Goal: Transaction & Acquisition: Purchase product/service

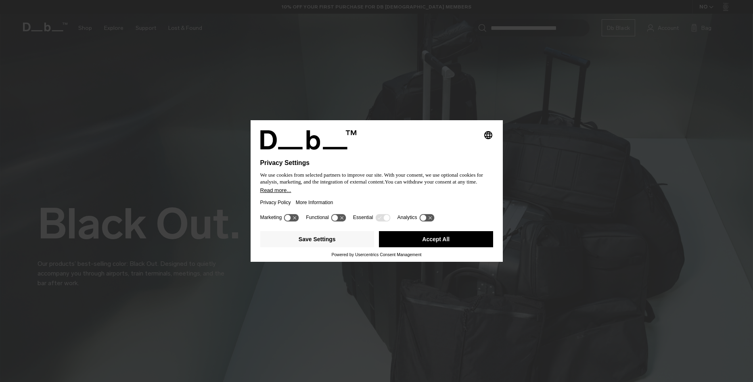
click at [434, 236] on button "Accept All" at bounding box center [436, 239] width 114 height 16
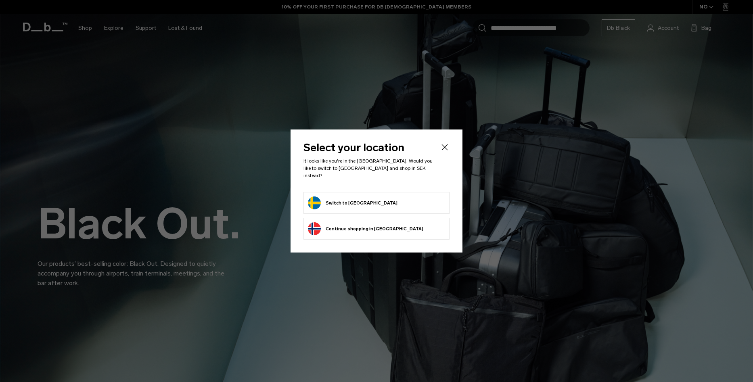
click at [342, 199] on button "Switch to Sweden" at bounding box center [353, 203] width 90 height 13
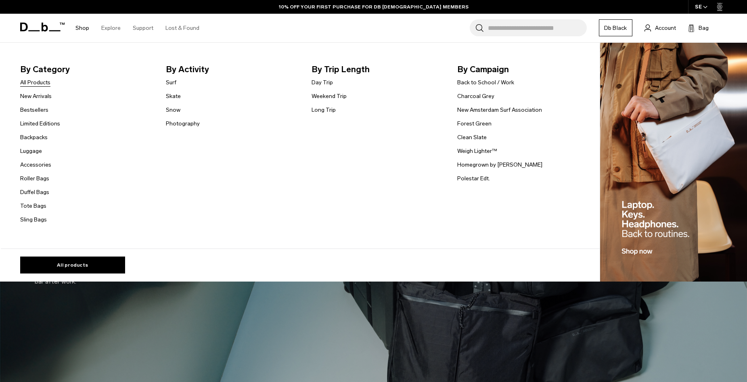
click at [38, 83] on link "All Products" at bounding box center [35, 82] width 30 height 8
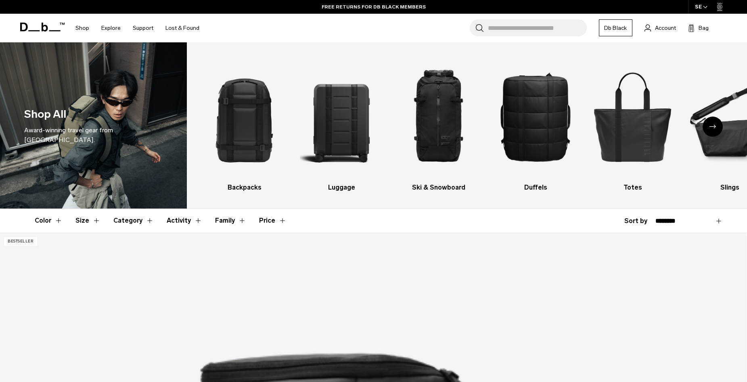
click at [715, 129] on div "Next slide" at bounding box center [713, 127] width 20 height 20
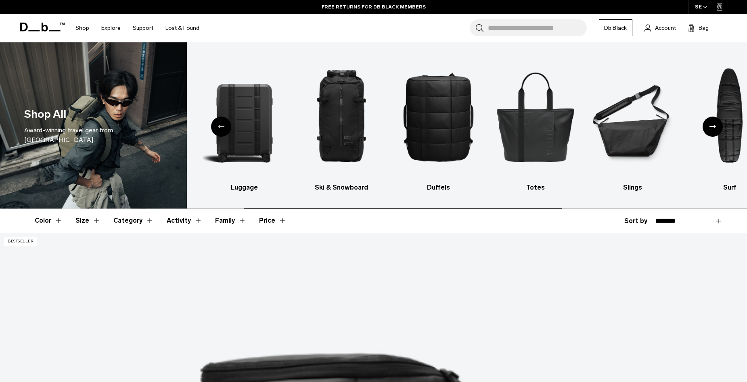
click at [715, 129] on div "Next slide" at bounding box center [713, 127] width 20 height 20
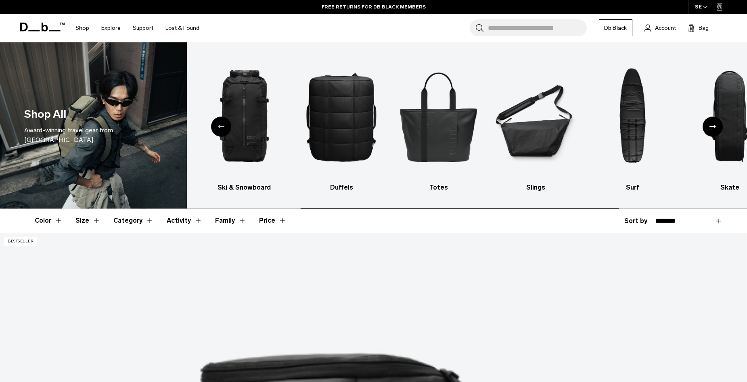
click at [715, 129] on div "Next slide" at bounding box center [713, 127] width 20 height 20
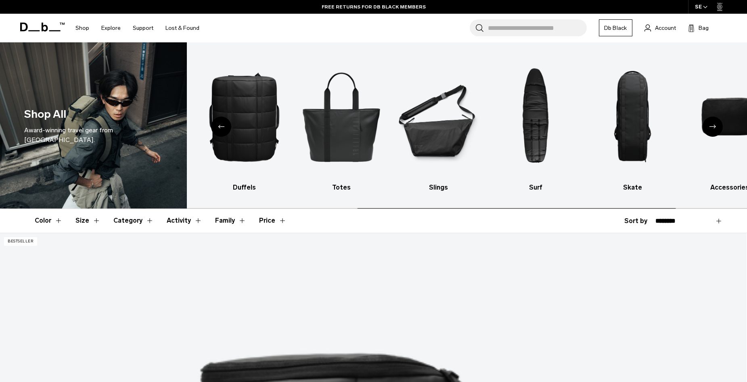
click at [715, 129] on div "Next slide" at bounding box center [713, 127] width 20 height 20
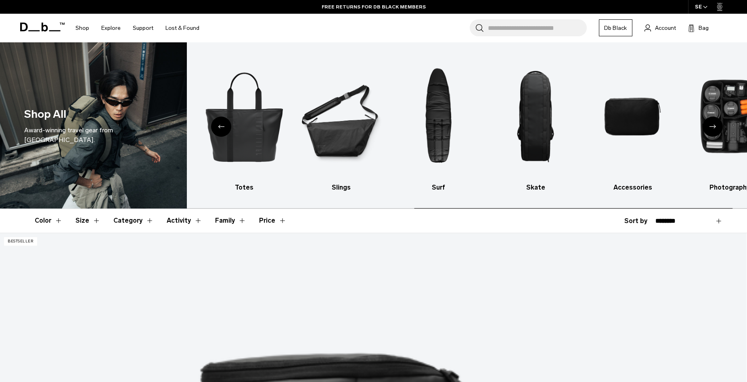
click at [715, 129] on div "Next slide" at bounding box center [713, 127] width 20 height 20
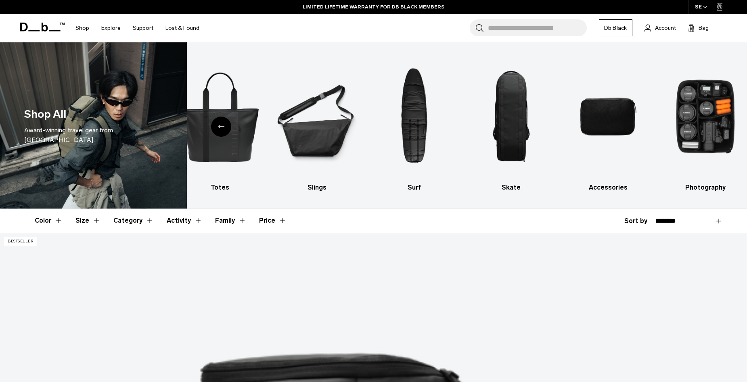
click at [221, 129] on div "Previous slide" at bounding box center [221, 127] width 20 height 20
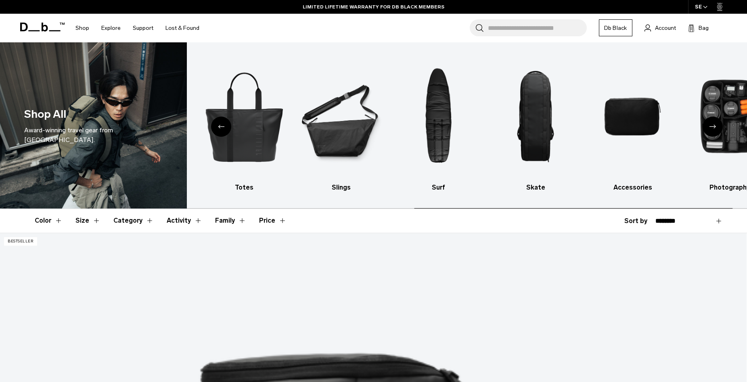
click at [221, 129] on div "Previous slide" at bounding box center [221, 127] width 20 height 20
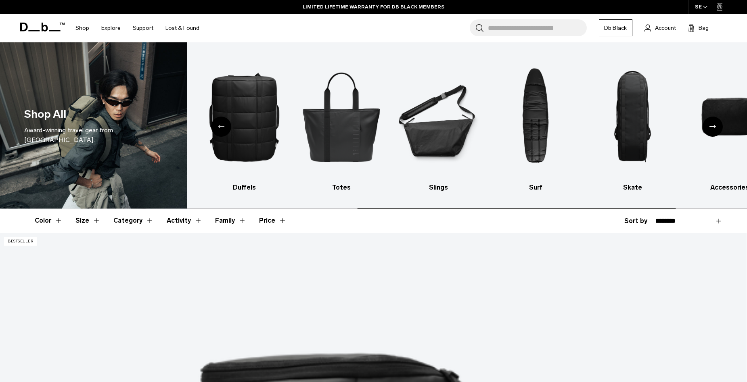
click at [221, 129] on div "Previous slide" at bounding box center [221, 127] width 20 height 20
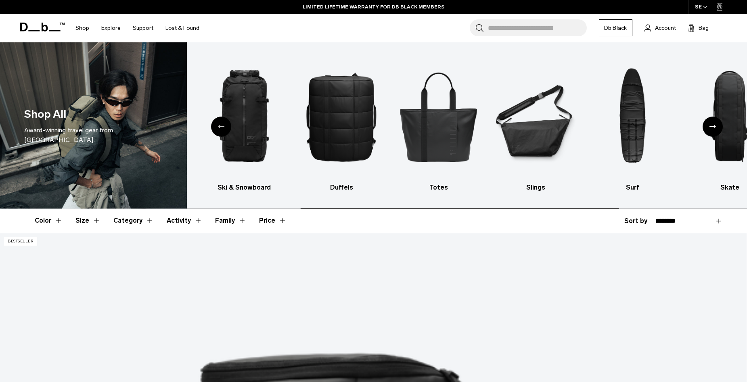
click at [221, 129] on div "Previous slide" at bounding box center [221, 127] width 20 height 20
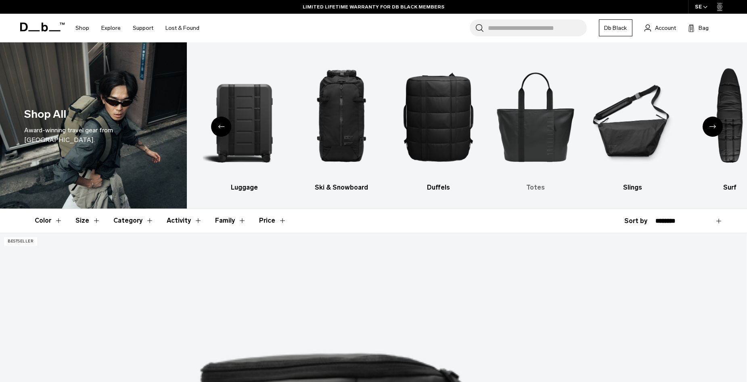
click at [532, 133] on img "5 / 10" at bounding box center [535, 116] width 83 height 124
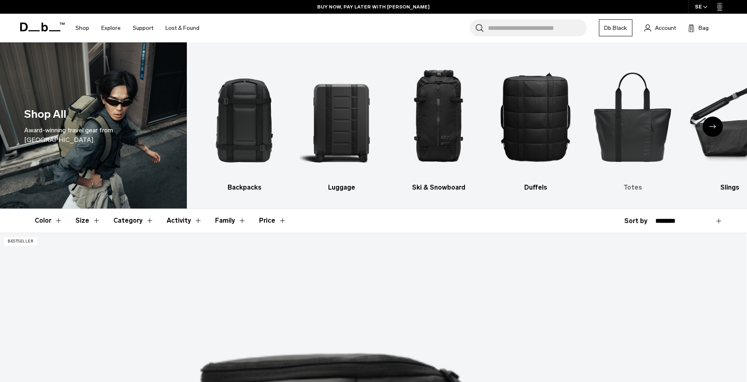
click at [632, 147] on img "5 / 10" at bounding box center [632, 116] width 83 height 124
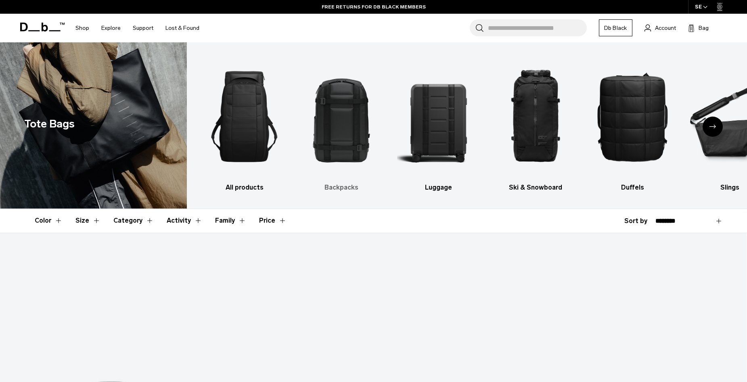
click at [343, 118] on img "2 / 10" at bounding box center [341, 116] width 83 height 124
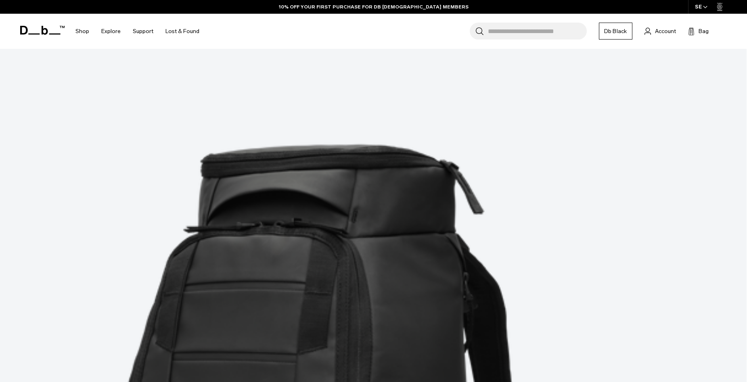
scroll to position [202, 0]
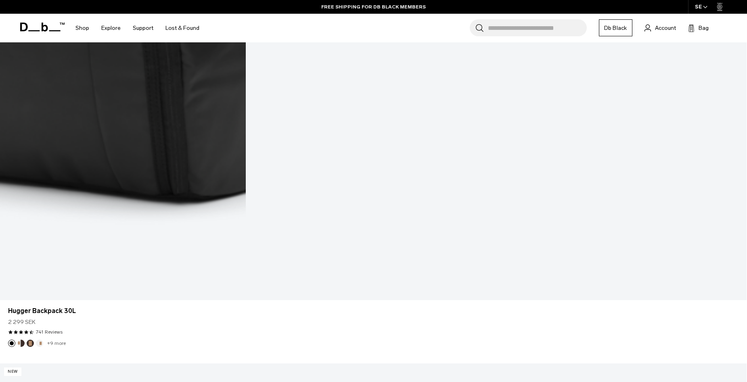
scroll to position [1493, 0]
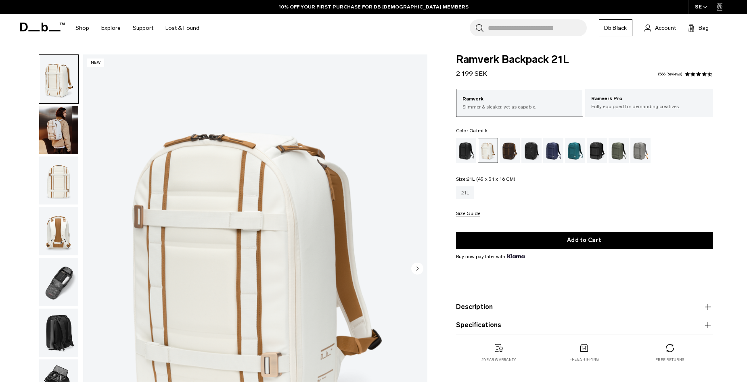
click at [467, 197] on div "21L" at bounding box center [465, 192] width 19 height 13
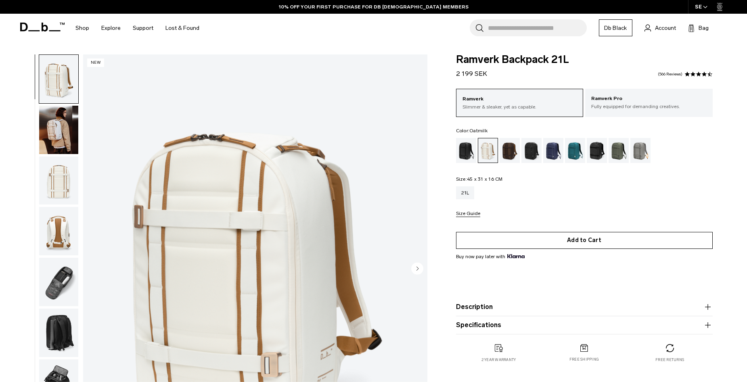
click at [554, 243] on button "Add to Cart" at bounding box center [584, 240] width 257 height 17
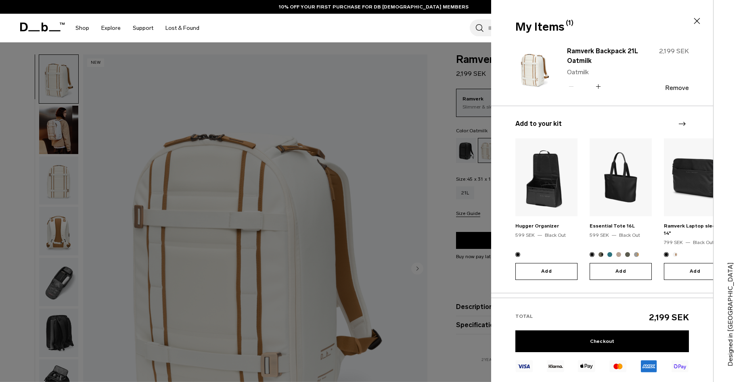
click at [695, 23] on icon at bounding box center [697, 21] width 6 height 6
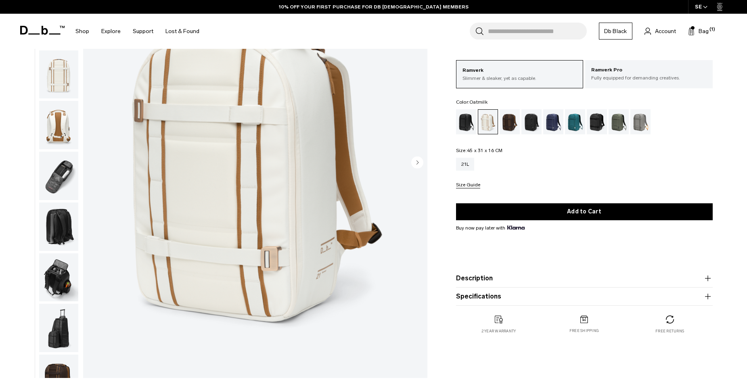
scroll to position [81, 0]
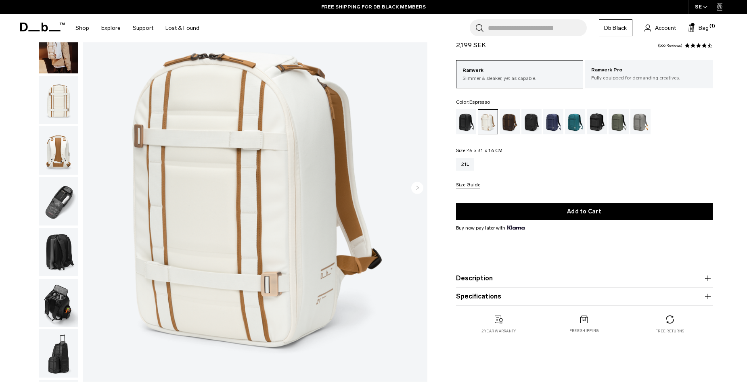
click at [508, 124] on div "Espresso" at bounding box center [510, 121] width 21 height 25
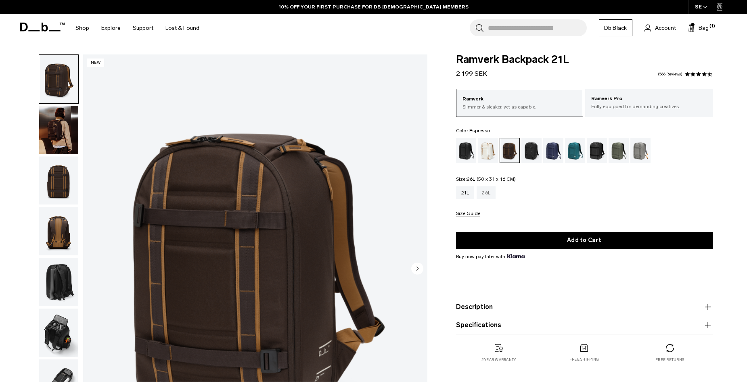
click at [486, 195] on div "26L" at bounding box center [486, 192] width 19 height 13
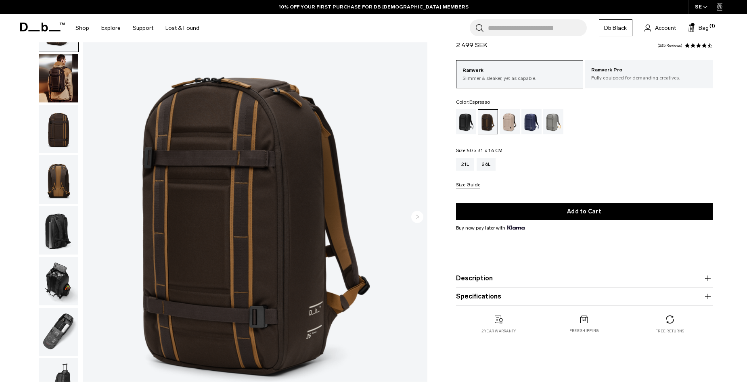
scroll to position [121, 0]
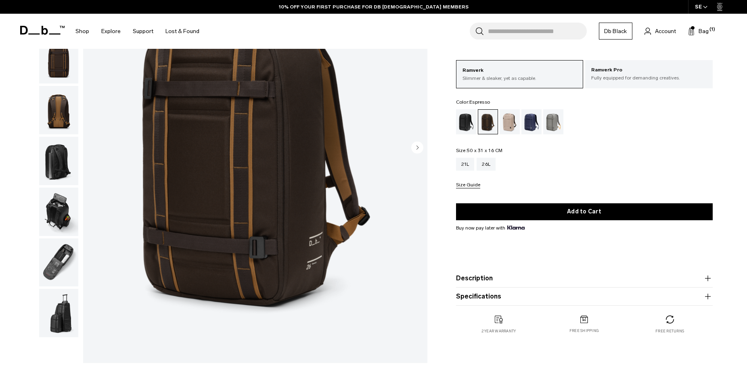
click at [411, 149] on icon "Next slide" at bounding box center [417, 147] width 12 height 12
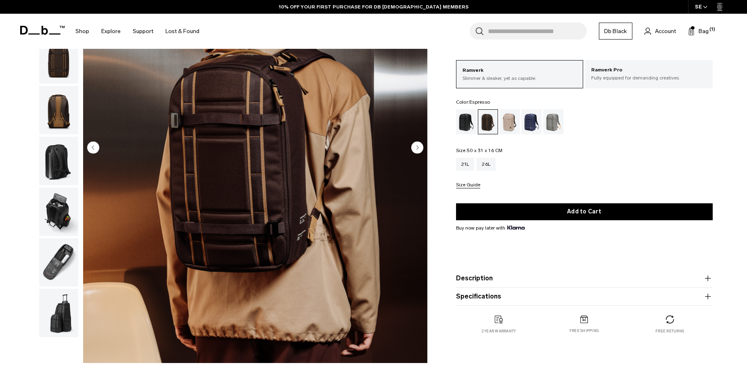
click at [416, 146] on icon "Next slide" at bounding box center [417, 148] width 2 height 4
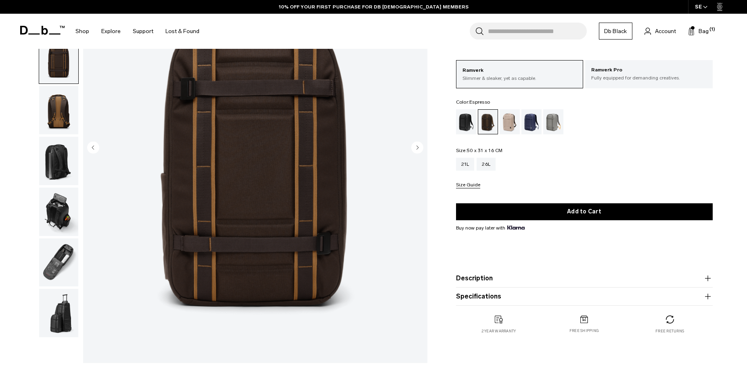
click at [417, 146] on icon "Next slide" at bounding box center [417, 148] width 2 height 4
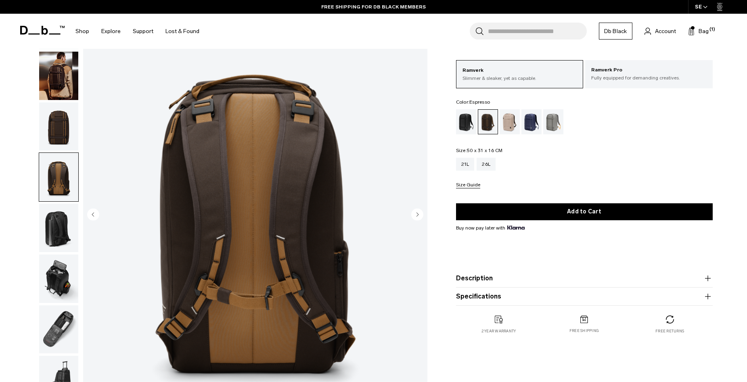
scroll to position [40, 0]
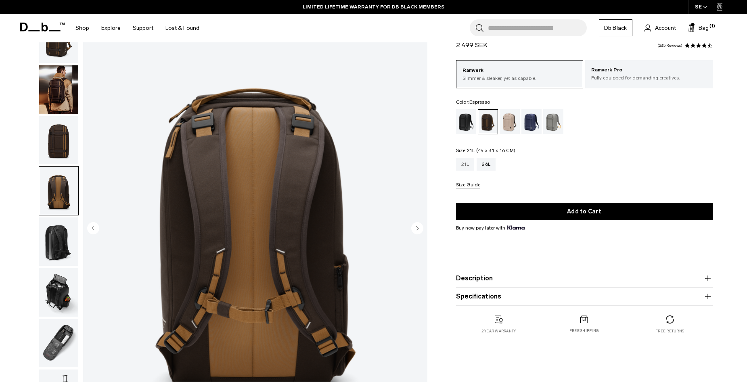
click at [467, 163] on div "21L" at bounding box center [465, 164] width 19 height 13
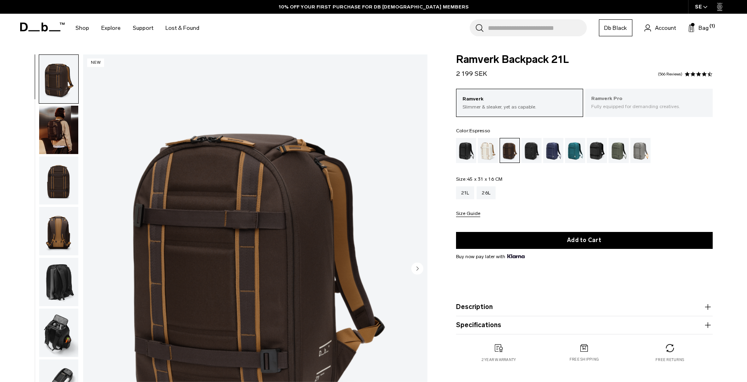
click at [660, 105] on p "Fully equipped for demanding creatives." at bounding box center [648, 106] width 115 height 7
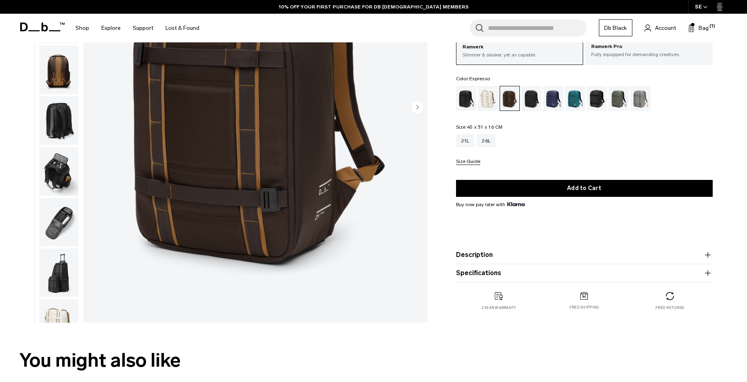
scroll to position [40, 0]
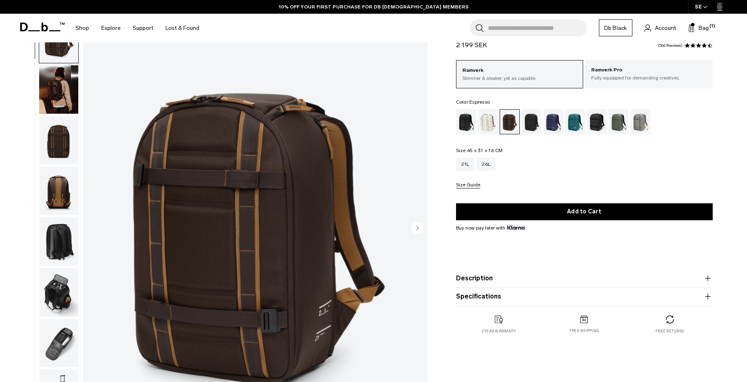
click at [57, 145] on img "button" at bounding box center [58, 140] width 39 height 48
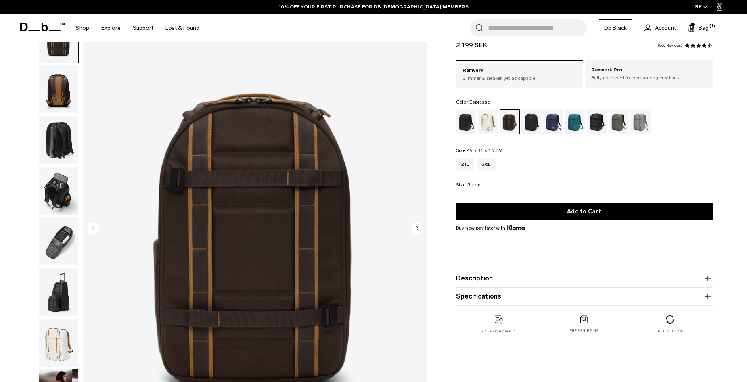
click at [66, 143] on img "button" at bounding box center [58, 140] width 39 height 48
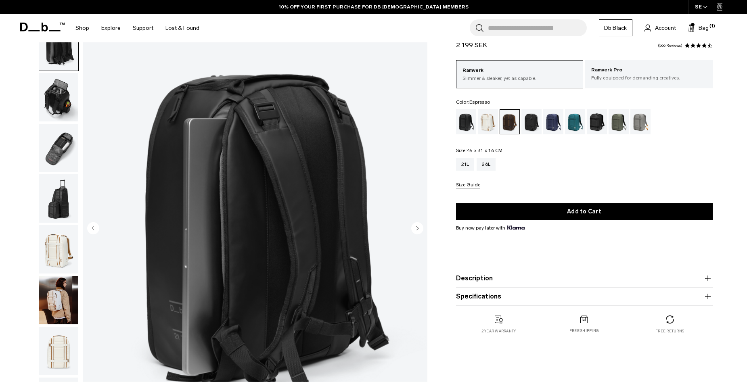
scroll to position [203, 0]
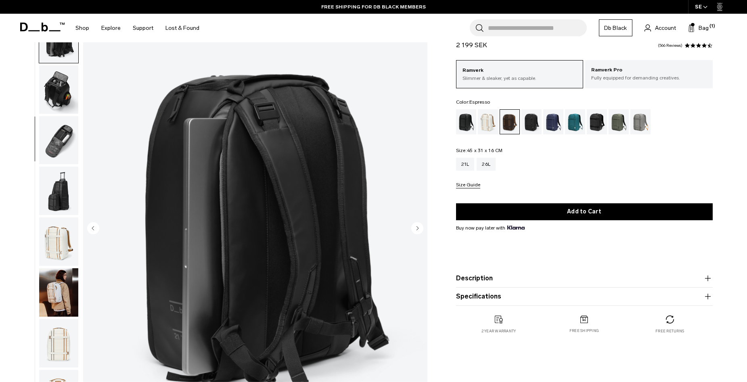
click at [69, 143] on img "button" at bounding box center [58, 140] width 39 height 48
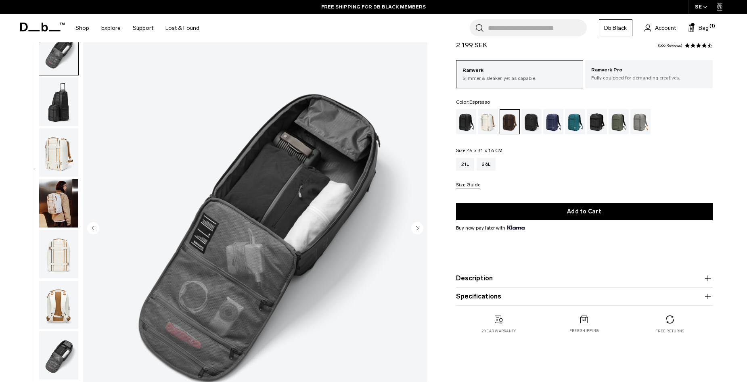
scroll to position [305, 0]
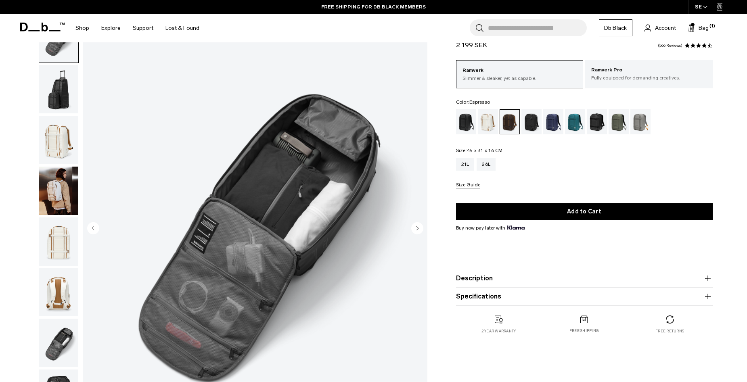
click at [65, 92] on img "button" at bounding box center [58, 89] width 39 height 48
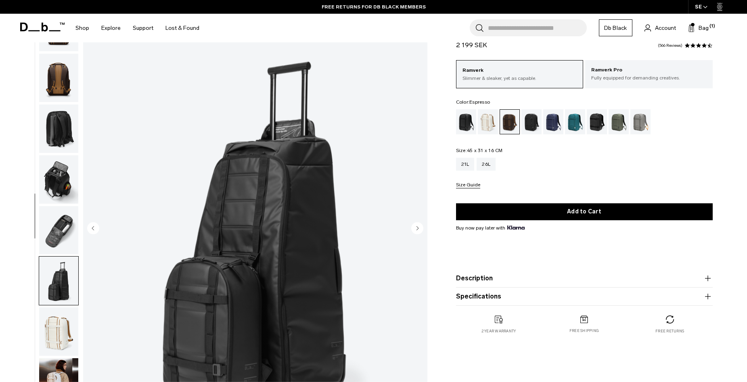
click at [64, 91] on img "button" at bounding box center [58, 78] width 39 height 48
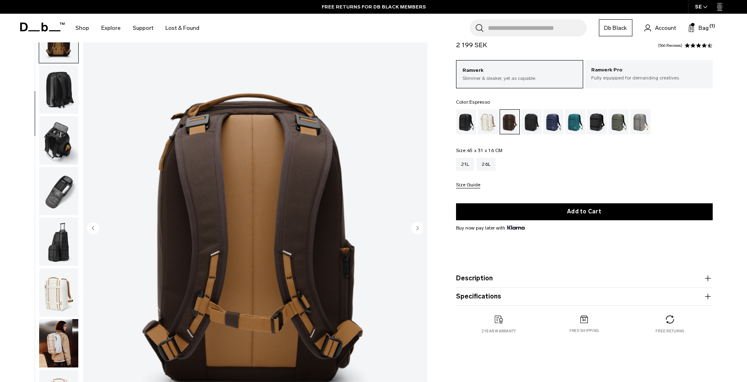
click at [62, 133] on img "button" at bounding box center [58, 140] width 39 height 48
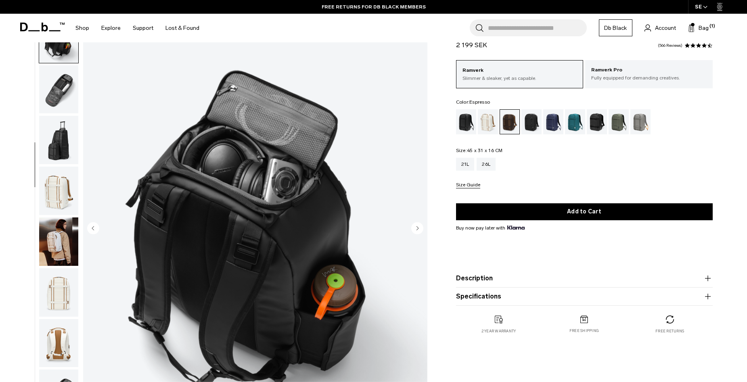
scroll to position [0, 0]
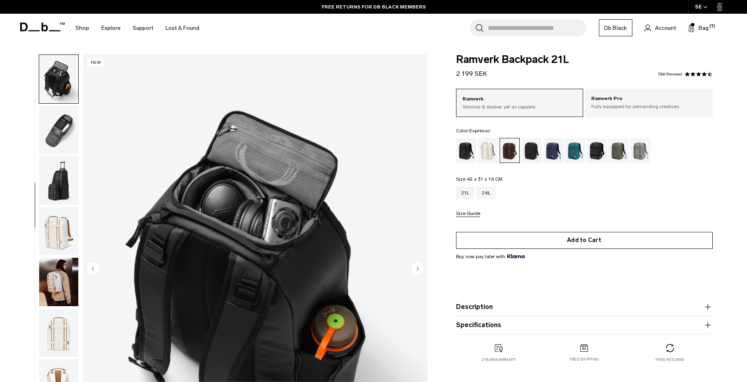
click at [557, 237] on button "Add to Cart" at bounding box center [584, 240] width 257 height 17
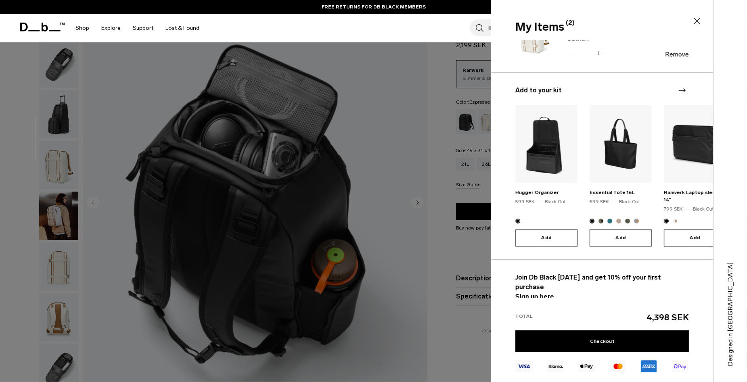
scroll to position [81, 0]
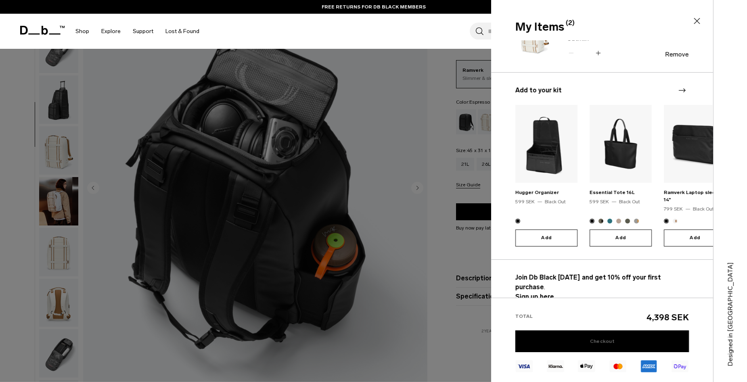
click at [579, 345] on link "Checkout" at bounding box center [602, 342] width 174 height 22
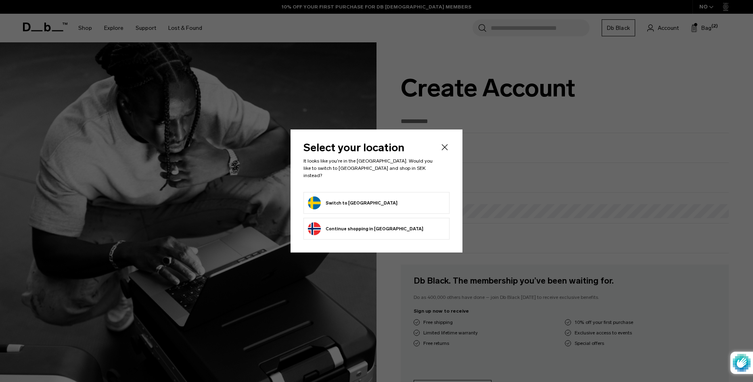
click at [361, 197] on button "Switch to Sweden" at bounding box center [353, 203] width 90 height 13
click at [356, 199] on button "Switch to Sweden" at bounding box center [353, 203] width 90 height 13
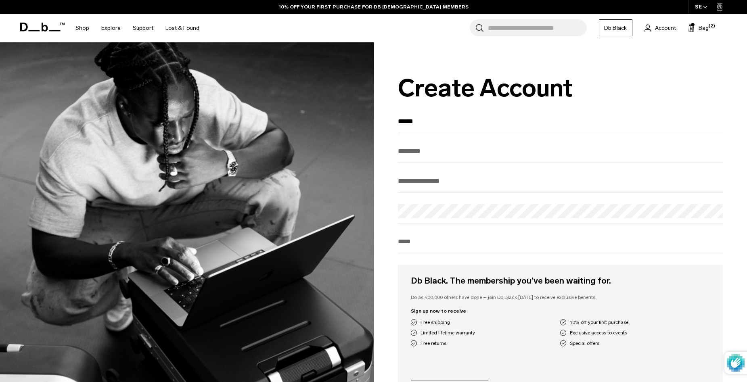
type input "******"
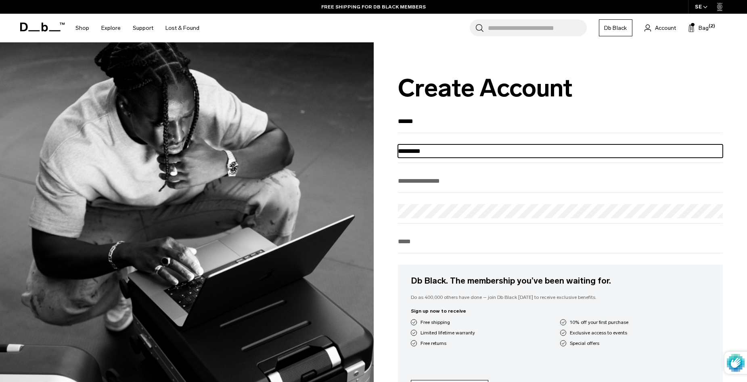
type input "*********"
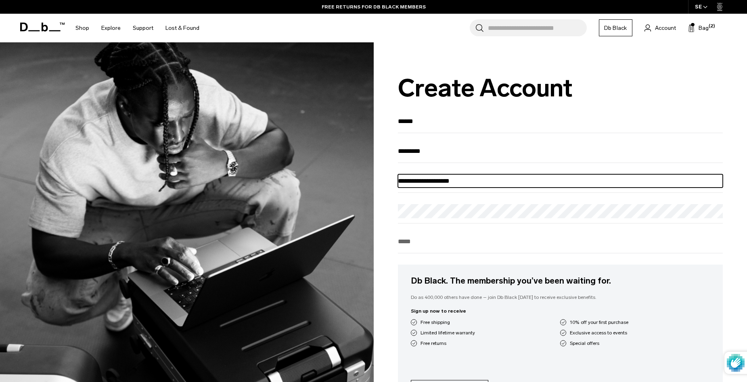
type input "**********"
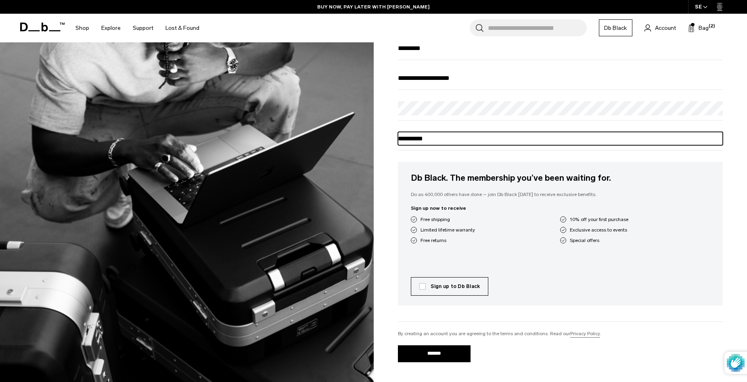
scroll to position [121, 0]
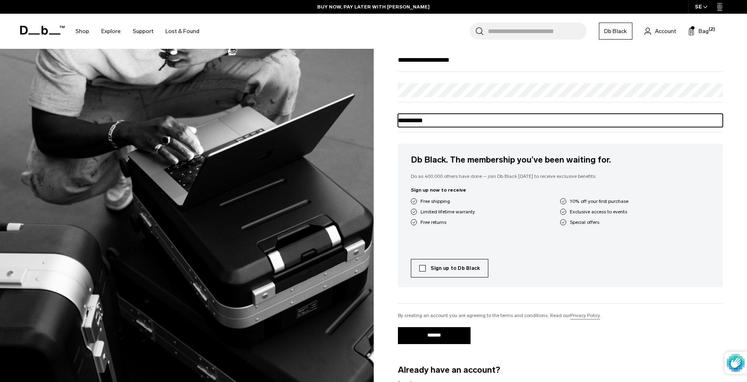
type input "**********"
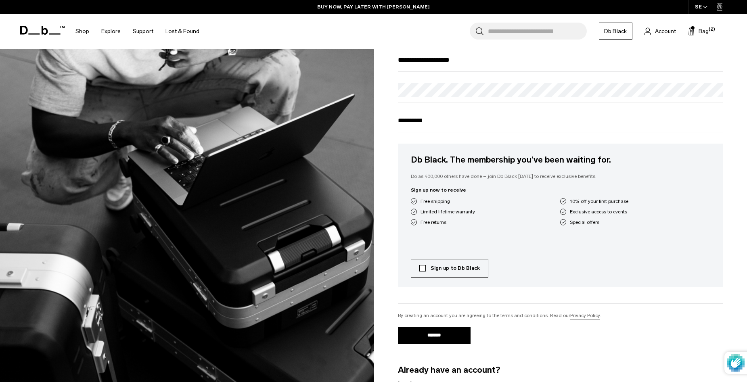
click at [455, 272] on label "Sign up to Db Black" at bounding box center [449, 268] width 61 height 7
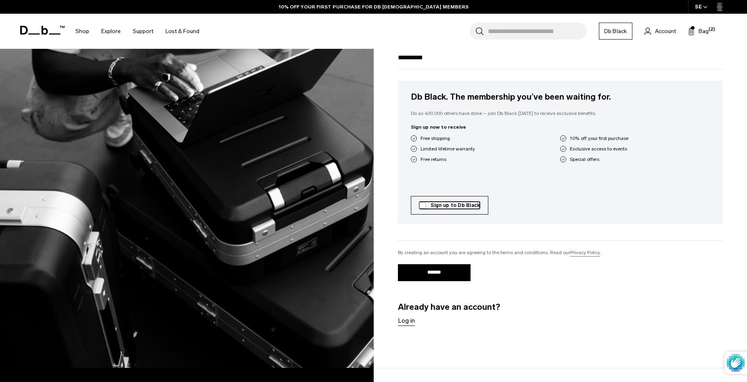
scroll to position [202, 0]
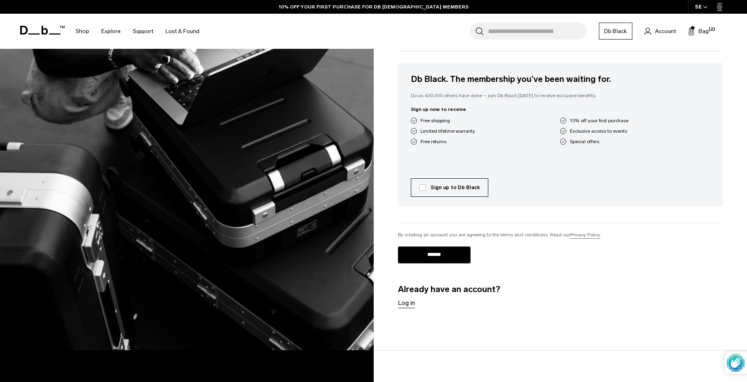
click at [437, 261] on input "*******" at bounding box center [434, 255] width 73 height 17
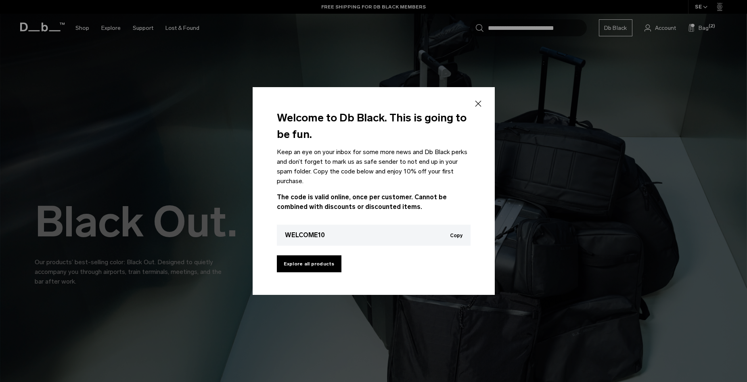
click at [478, 104] on icon at bounding box center [478, 104] width 6 height 6
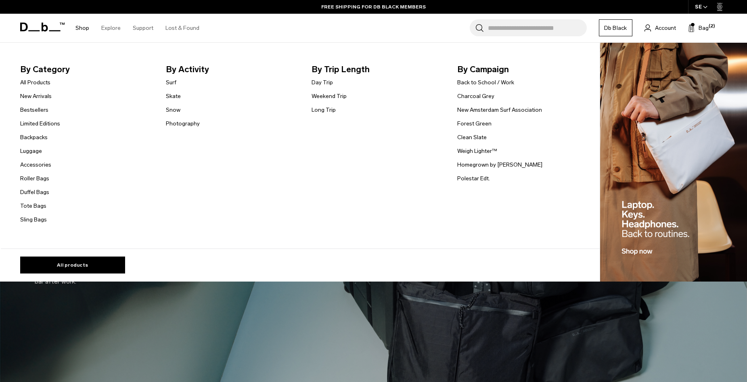
click at [84, 30] on link "Shop" at bounding box center [82, 28] width 14 height 29
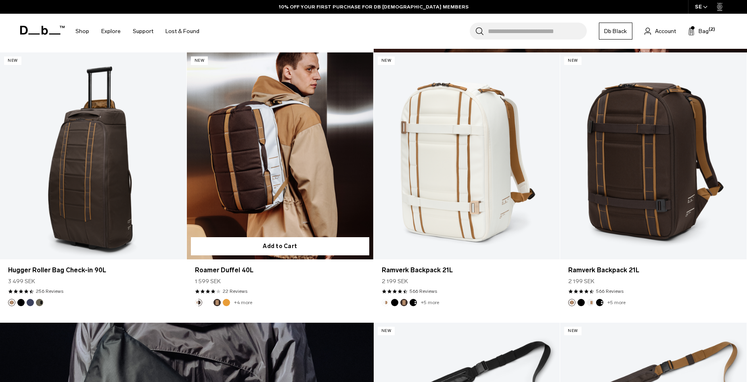
scroll to position [1525, 0]
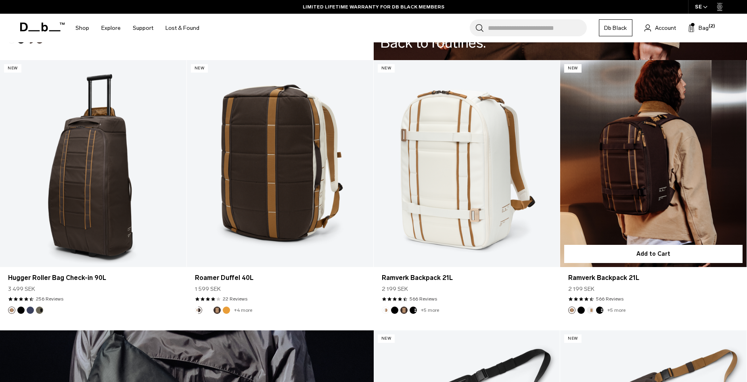
click at [680, 189] on link "Ramverk Backpack 21L" at bounding box center [653, 163] width 186 height 207
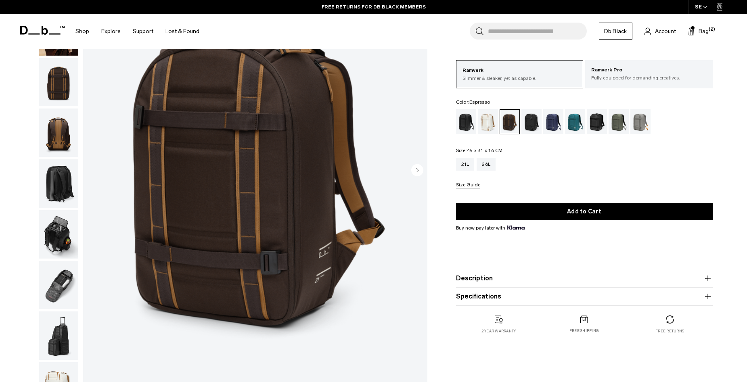
scroll to position [81, 0]
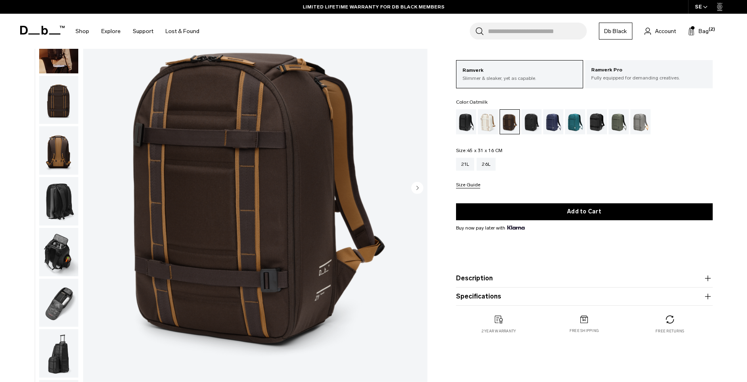
click at [489, 124] on div "Oatmilk" at bounding box center [488, 121] width 21 height 25
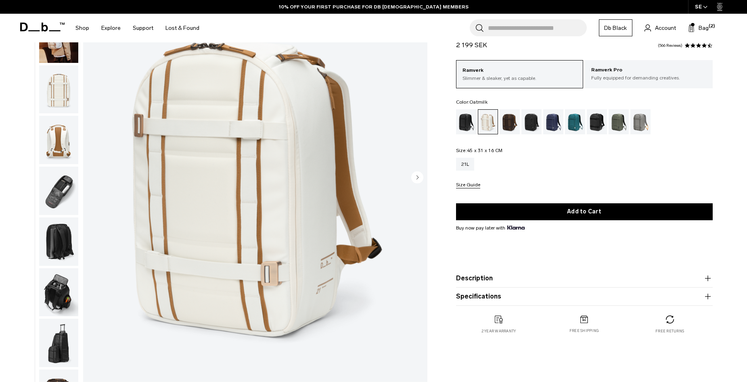
scroll to position [81, 0]
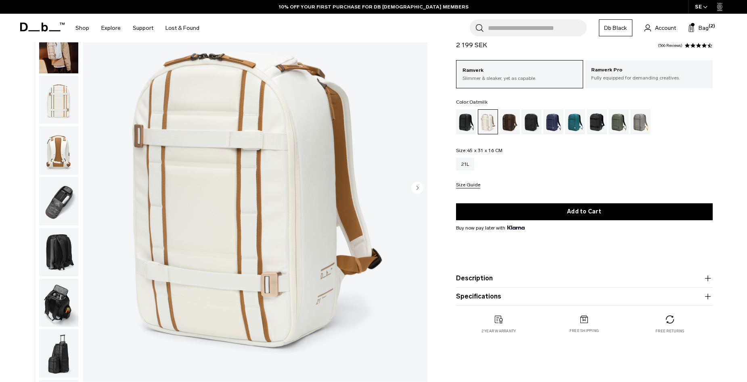
click at [61, 61] on img "button" at bounding box center [58, 49] width 39 height 48
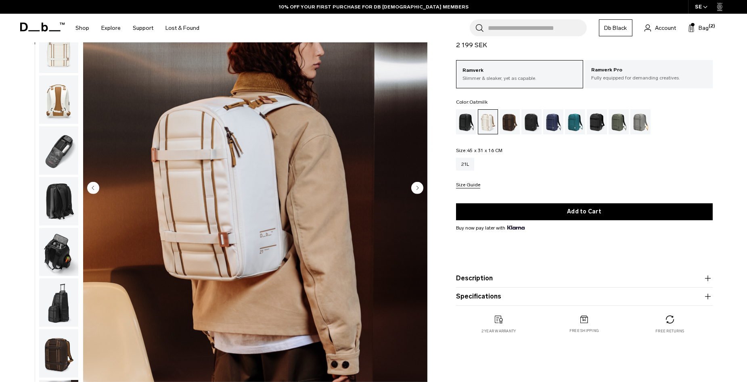
scroll to position [0, 0]
click at [508, 117] on div "Espresso" at bounding box center [510, 121] width 21 height 25
